Goal: Information Seeking & Learning: Stay updated

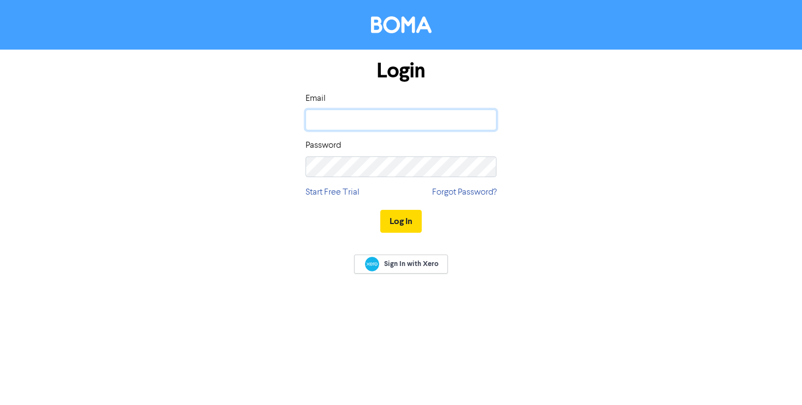
click at [361, 120] on input "email" at bounding box center [400, 120] width 191 height 21
paste input "[EMAIL_ADDRESS][DOMAIN_NAME]"
type input "[EMAIL_ADDRESS][DOMAIN_NAME]"
click at [349, 153] on div "Password" at bounding box center [400, 158] width 191 height 38
click at [398, 220] on button "Log In" at bounding box center [400, 221] width 41 height 23
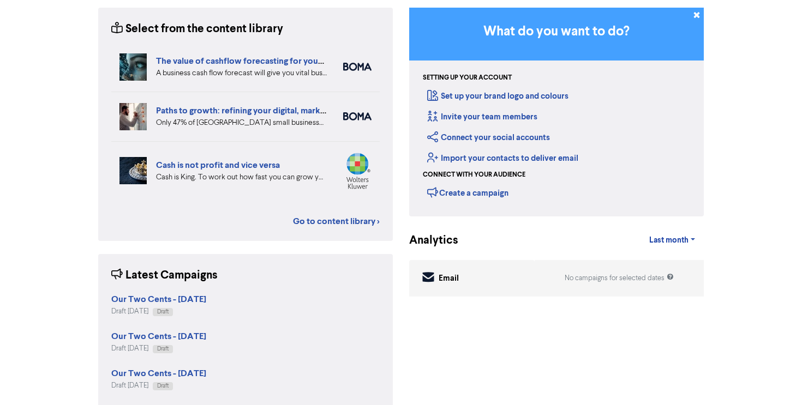
scroll to position [111, 0]
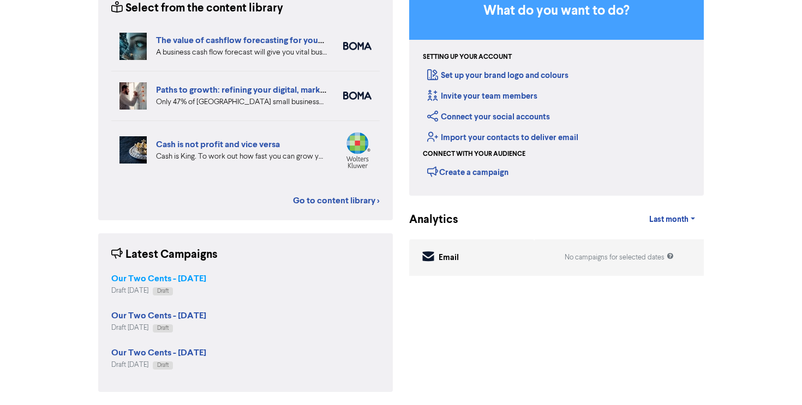
click at [183, 279] on strong "Our Two Cents - [DATE]" at bounding box center [158, 278] width 95 height 11
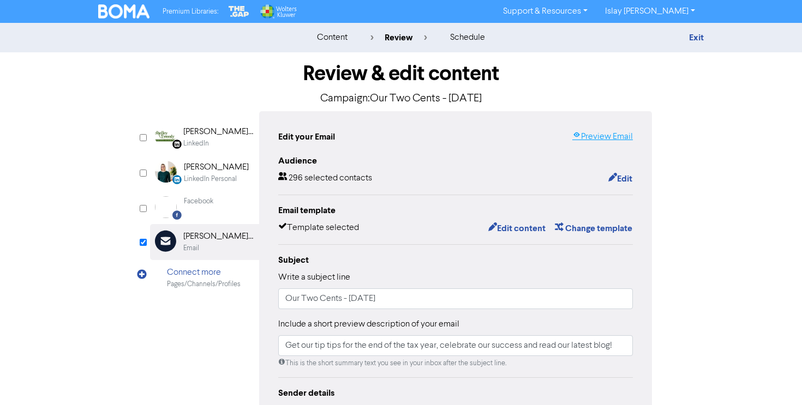
click at [612, 136] on link "Preview Email" at bounding box center [602, 136] width 61 height 13
click at [335, 36] on div "content" at bounding box center [332, 37] width 31 height 13
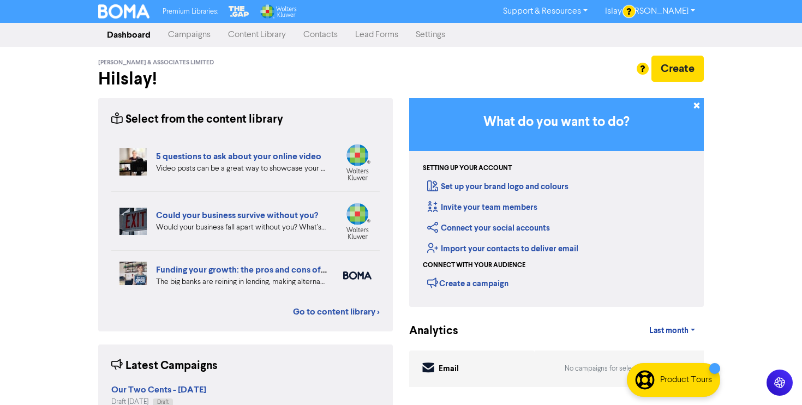
scroll to position [2, 0]
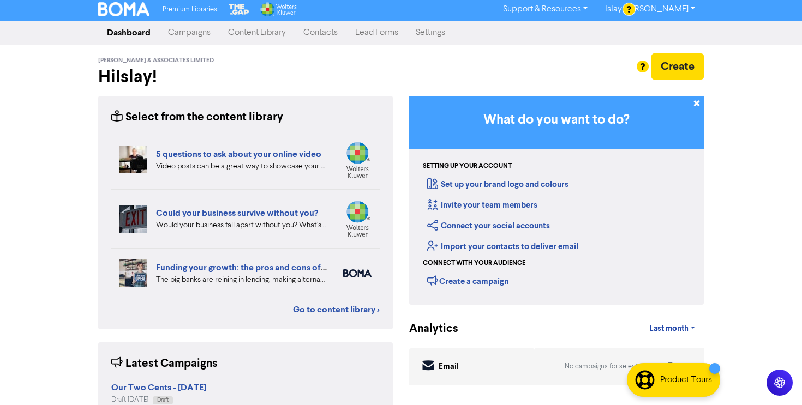
click at [186, 36] on link "Campaigns" at bounding box center [189, 33] width 60 height 22
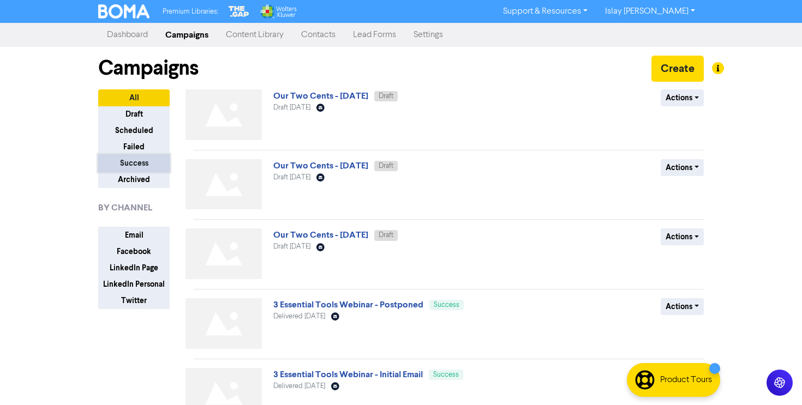
click at [144, 160] on button "Success" at bounding box center [133, 163] width 71 height 17
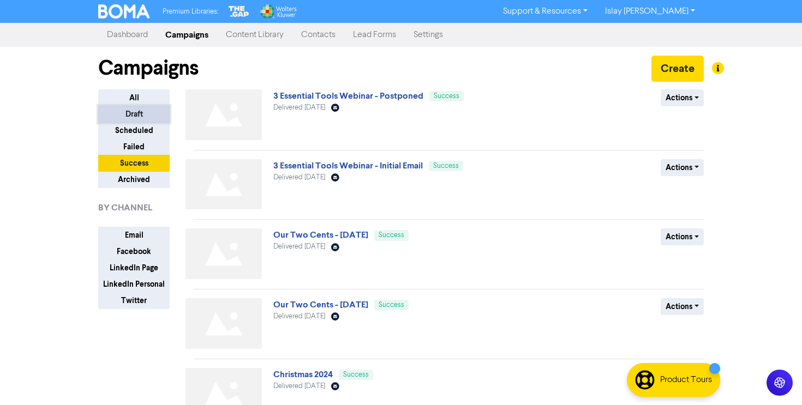
click at [148, 117] on button "Draft" at bounding box center [133, 114] width 71 height 17
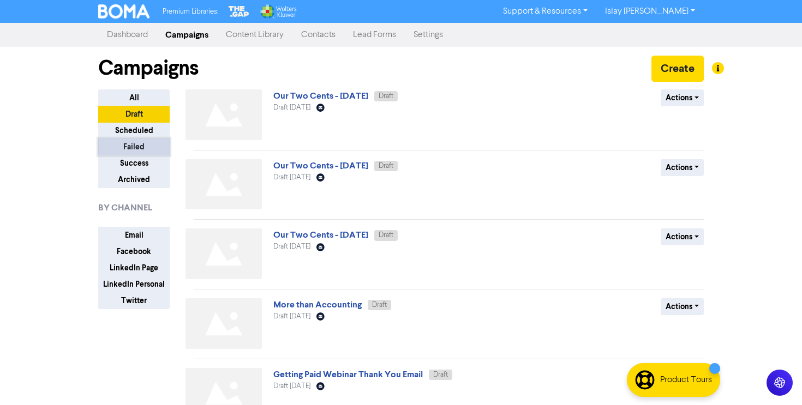
click at [144, 147] on button "Failed" at bounding box center [133, 147] width 71 height 17
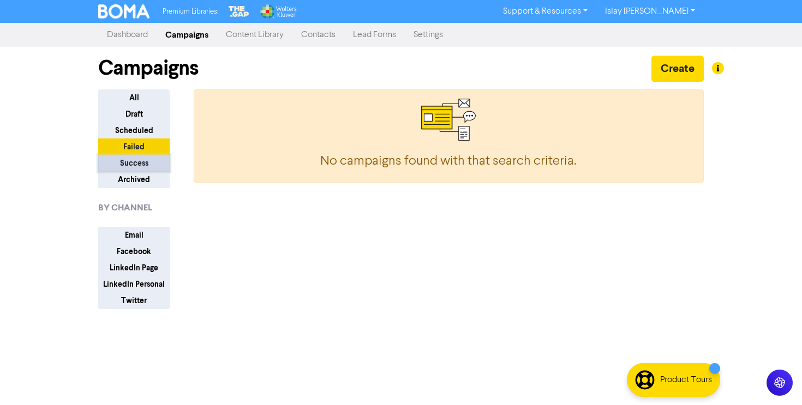
click at [143, 158] on button "Success" at bounding box center [133, 163] width 71 height 17
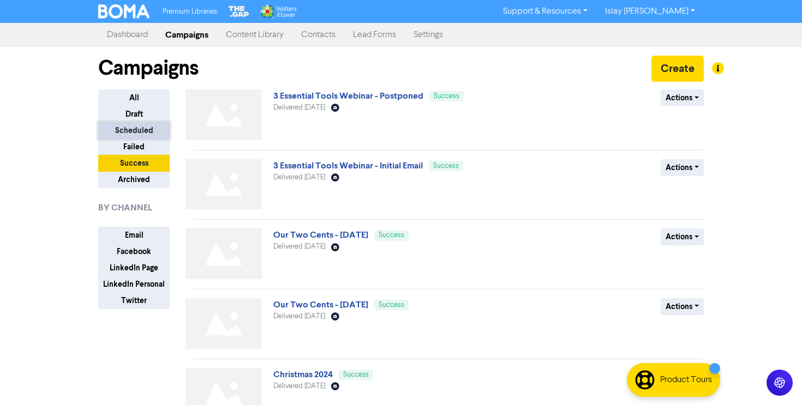
click at [146, 131] on button "Scheduled" at bounding box center [133, 130] width 71 height 17
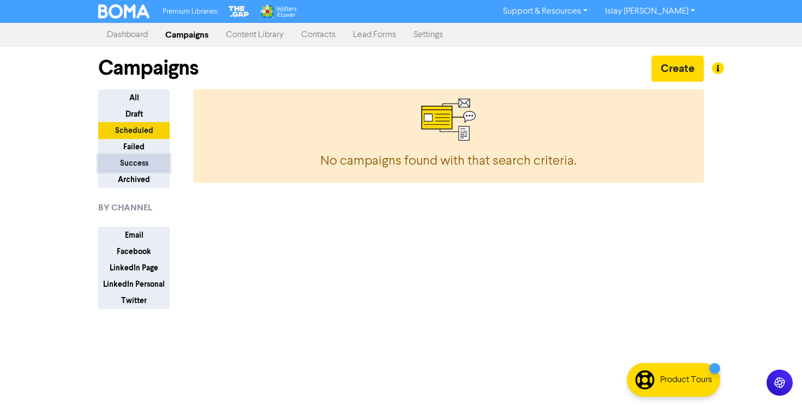
click at [143, 163] on button "Success" at bounding box center [133, 163] width 71 height 17
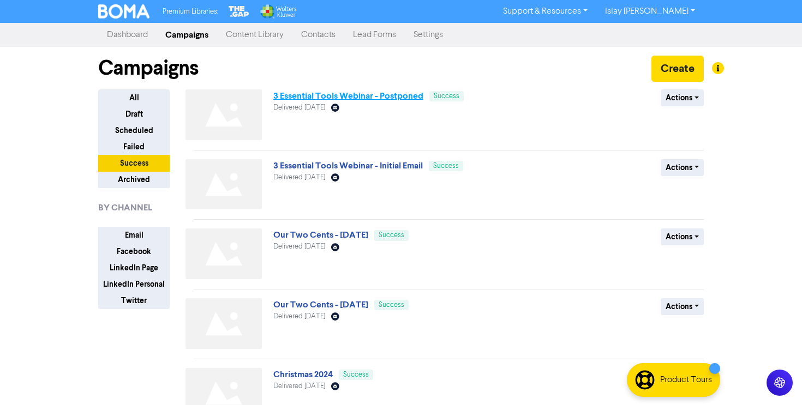
click at [324, 94] on link "3 Essential Tools Webinar - Postponed" at bounding box center [348, 96] width 150 height 11
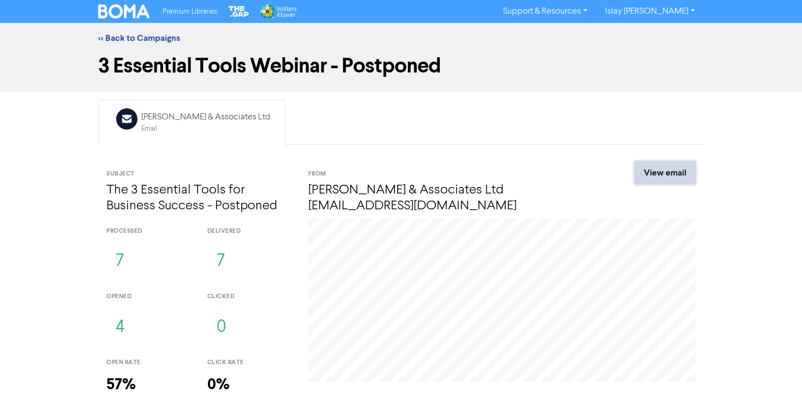
click at [675, 175] on link "View email" at bounding box center [664, 172] width 61 height 23
click at [141, 34] on link "<< Back to Campaigns" at bounding box center [139, 38] width 82 height 11
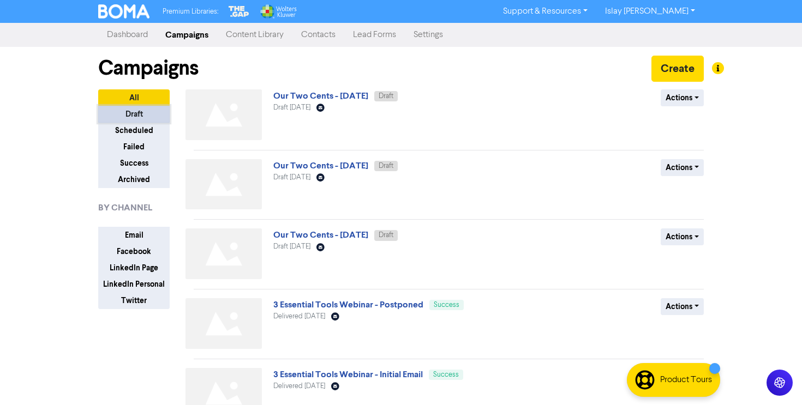
click at [131, 116] on button "Draft" at bounding box center [133, 114] width 71 height 17
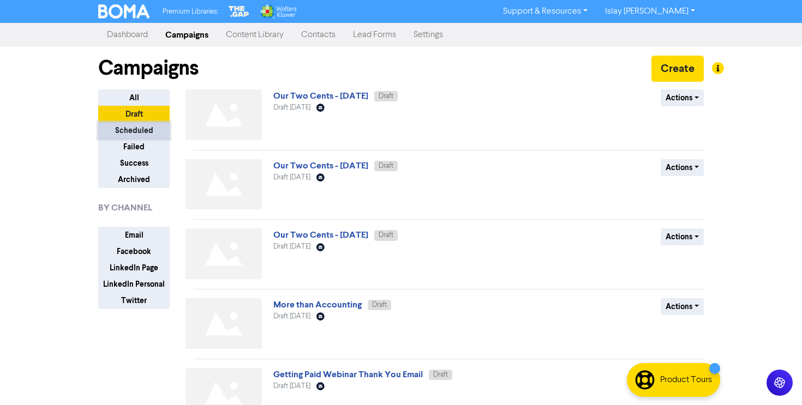
click at [141, 131] on button "Scheduled" at bounding box center [133, 130] width 71 height 17
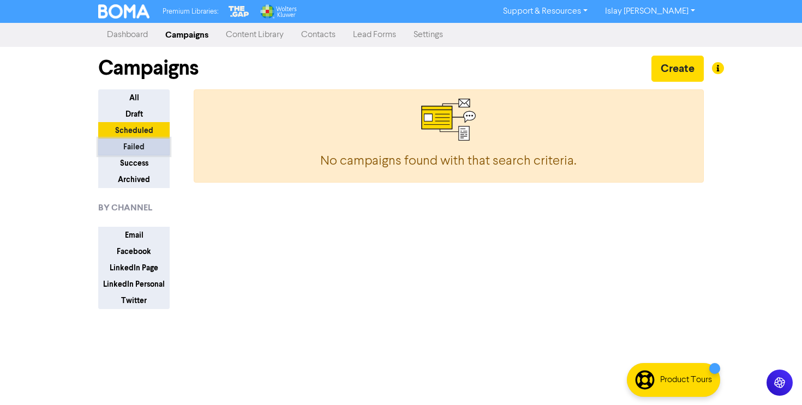
click at [140, 150] on button "Failed" at bounding box center [133, 147] width 71 height 17
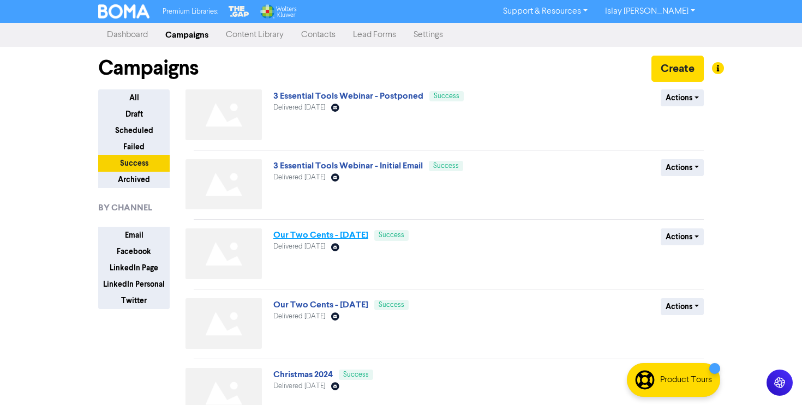
click at [351, 236] on link "Our Two Cents - [DATE]" at bounding box center [320, 235] width 95 height 11
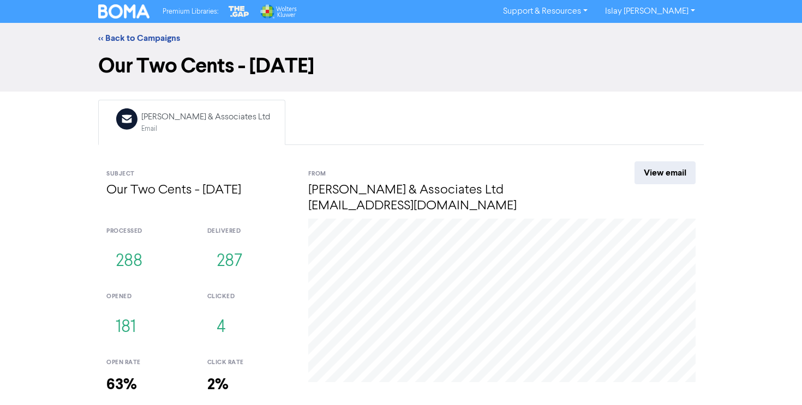
scroll to position [59, 0]
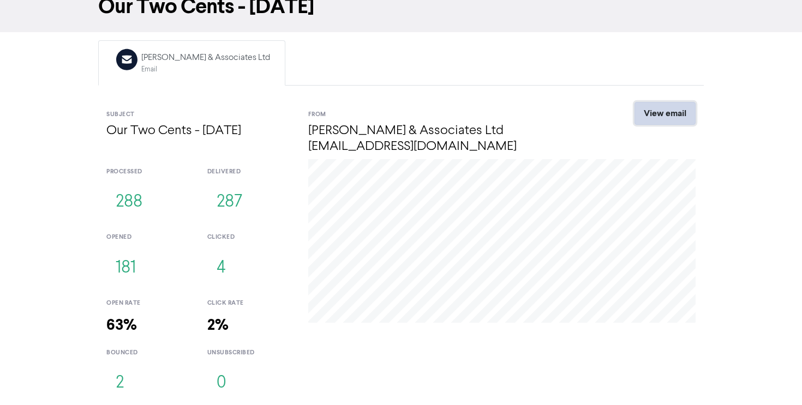
click at [672, 118] on link "View email" at bounding box center [664, 113] width 61 height 23
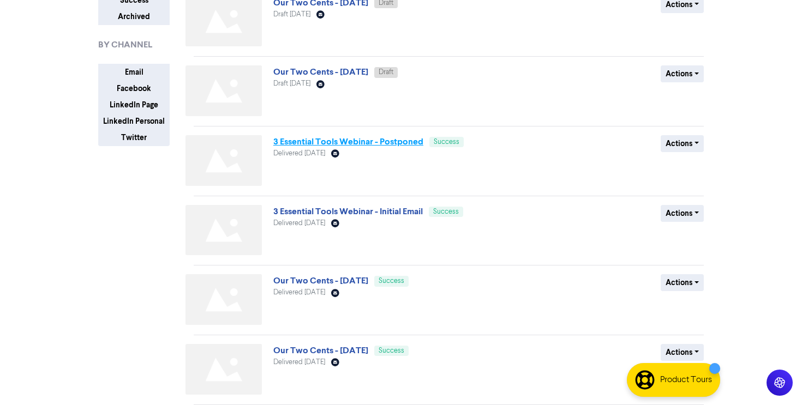
scroll to position [167, 0]
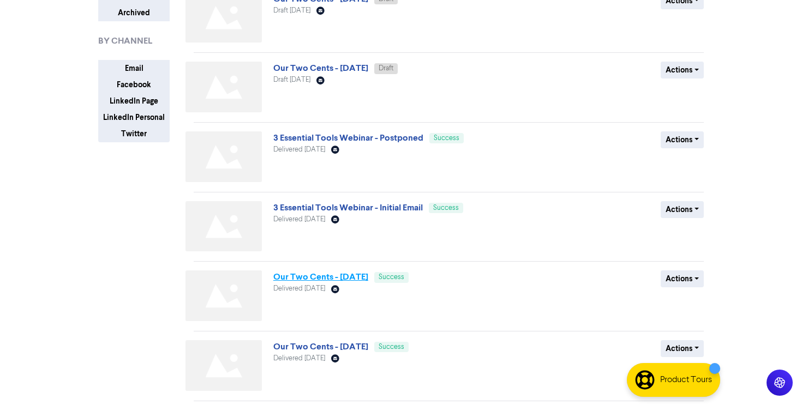
click at [338, 274] on link "Our Two Cents - [DATE]" at bounding box center [320, 277] width 95 height 11
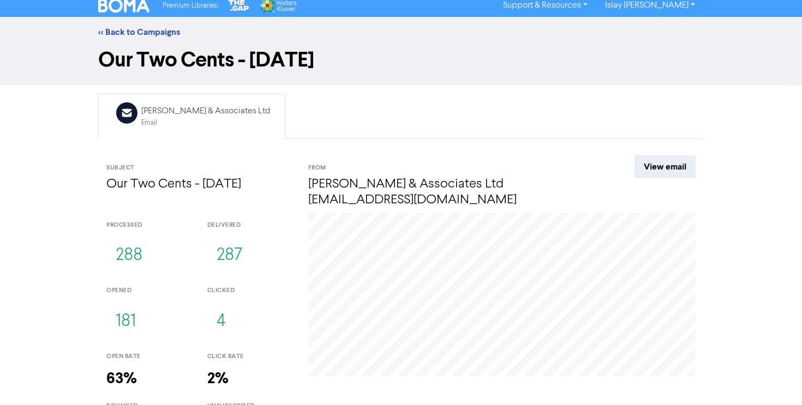
scroll to position [5, 0]
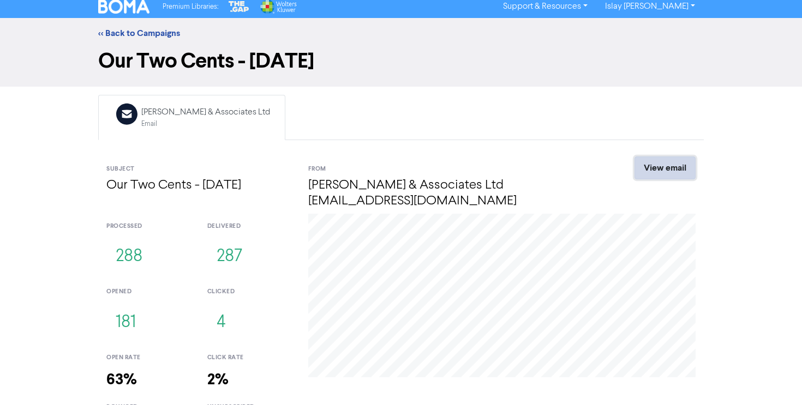
click at [662, 163] on link "View email" at bounding box center [664, 168] width 61 height 23
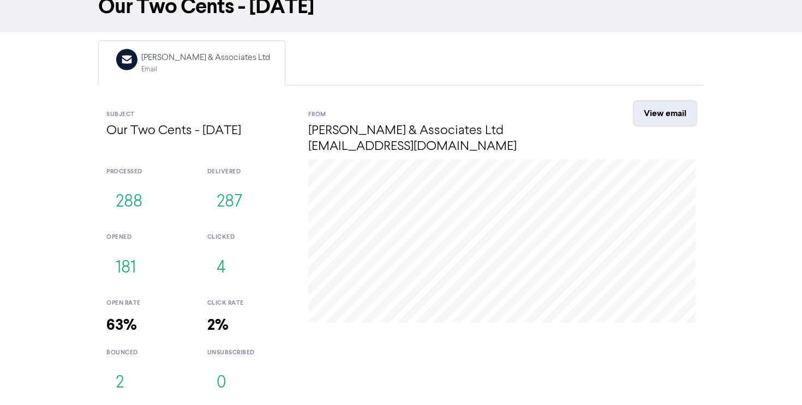
scroll to position [0, 0]
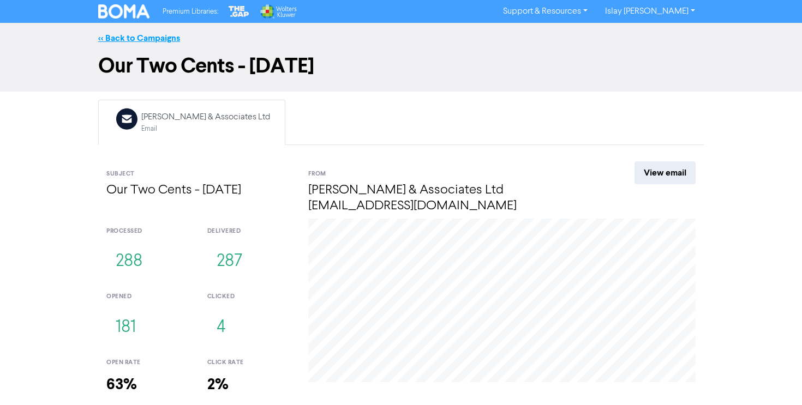
click at [151, 37] on link "<< Back to Campaigns" at bounding box center [139, 38] width 82 height 11
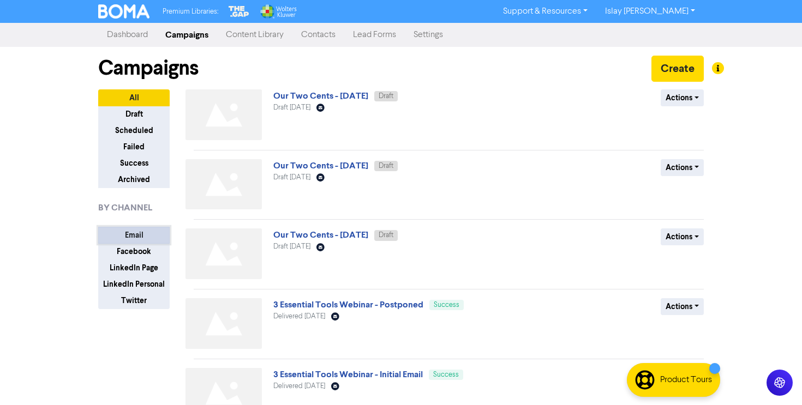
click at [147, 240] on button "Email" at bounding box center [133, 235] width 71 height 17
click at [147, 253] on button "Facebook" at bounding box center [133, 251] width 71 height 17
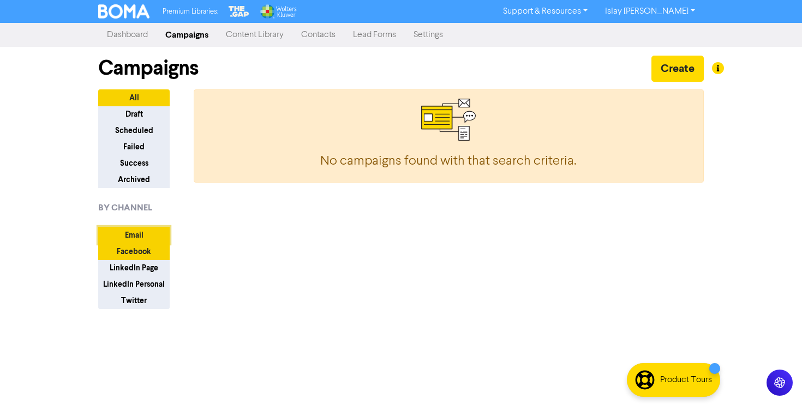
click at [150, 239] on button "Email" at bounding box center [133, 235] width 71 height 17
click at [142, 231] on button "Email" at bounding box center [133, 235] width 71 height 17
click at [149, 163] on button "Success" at bounding box center [133, 163] width 71 height 17
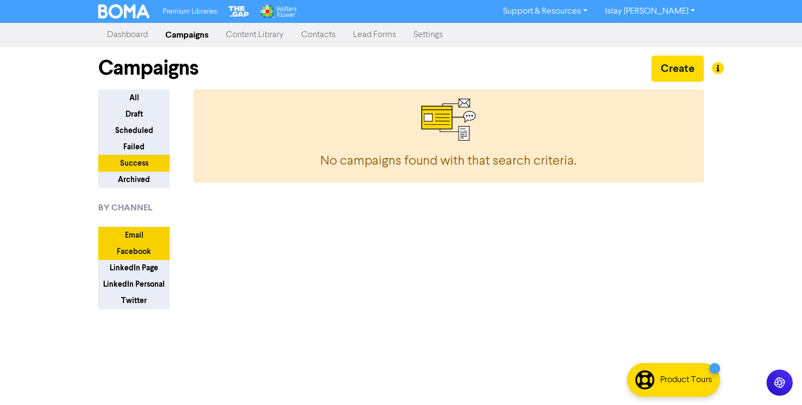
click at [370, 42] on link "Lead Forms" at bounding box center [374, 35] width 61 height 22
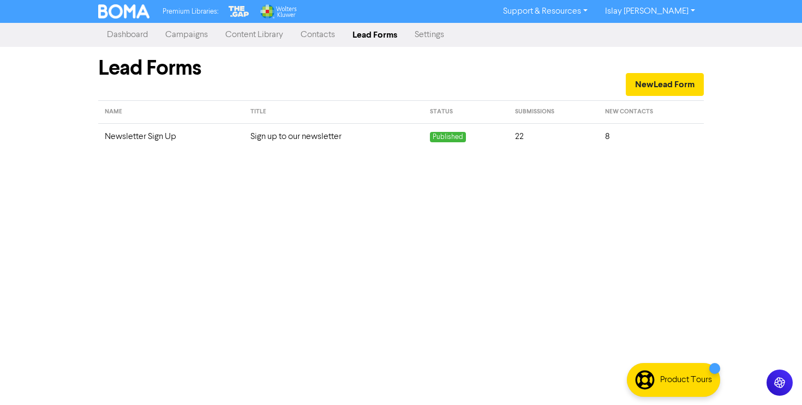
click at [275, 38] on link "Content Library" at bounding box center [254, 35] width 75 height 22
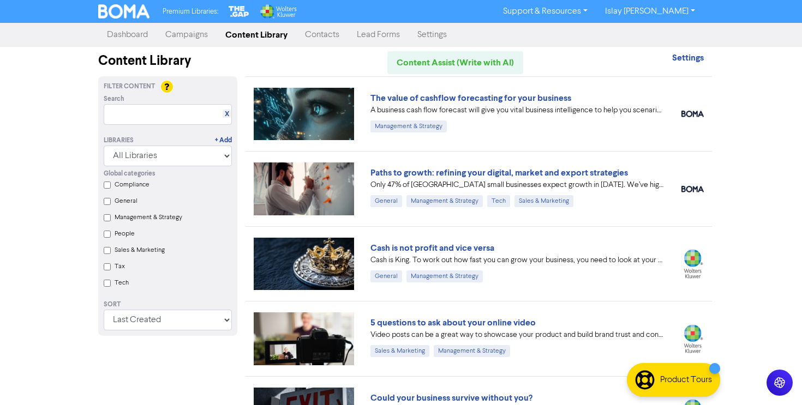
click at [302, 36] on link "Contacts" at bounding box center [322, 35] width 52 height 22
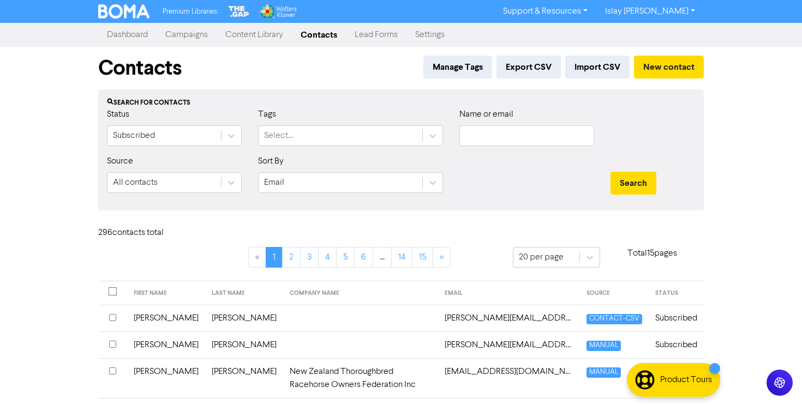
click at [191, 46] on nav "Dashboard Campaigns Content Library Contacts Lead Forms Settings" at bounding box center [401, 35] width 802 height 24
click at [188, 39] on link "Campaigns" at bounding box center [187, 35] width 60 height 22
